Goal: Check status: Check status

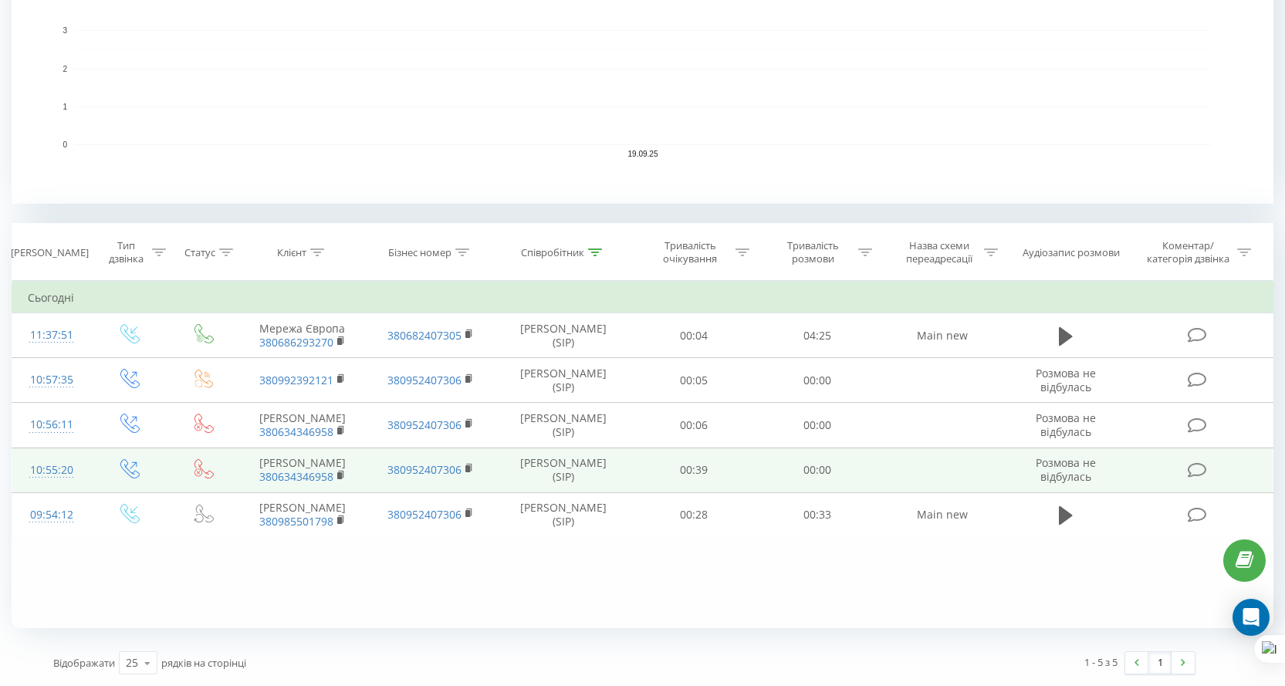
scroll to position [57, 0]
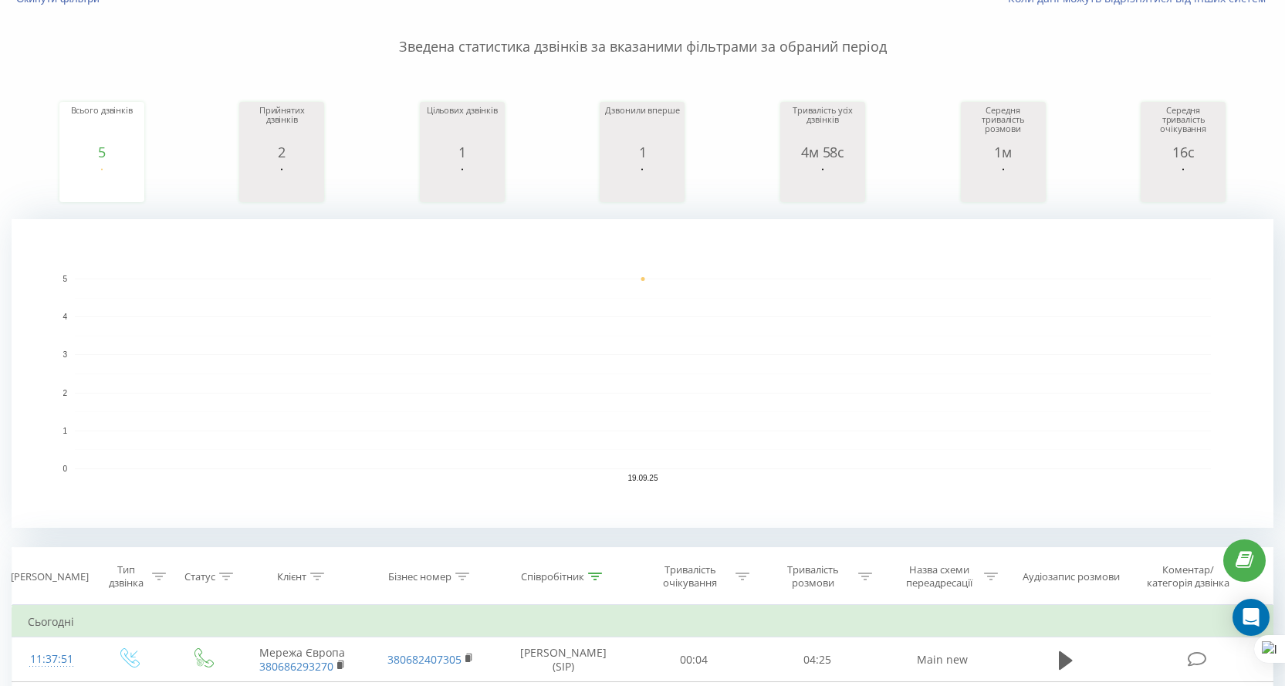
scroll to position [351, 0]
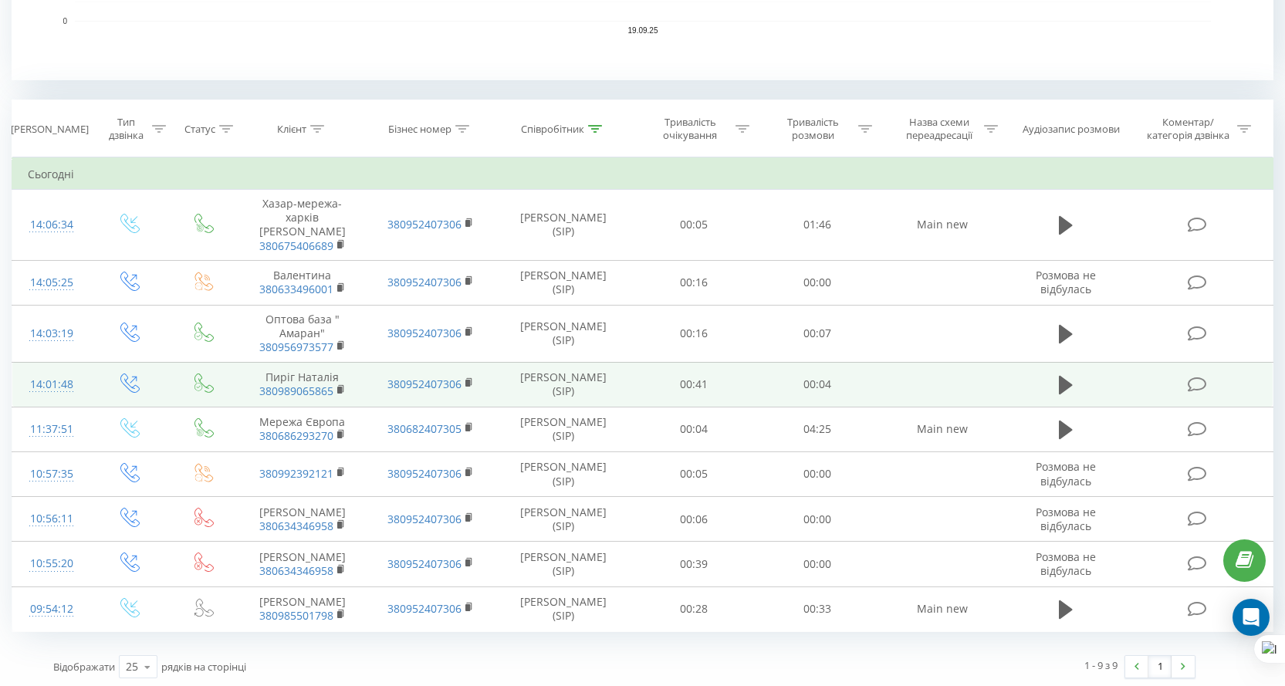
scroll to position [335, 0]
